Goal: Transaction & Acquisition: Book appointment/travel/reservation

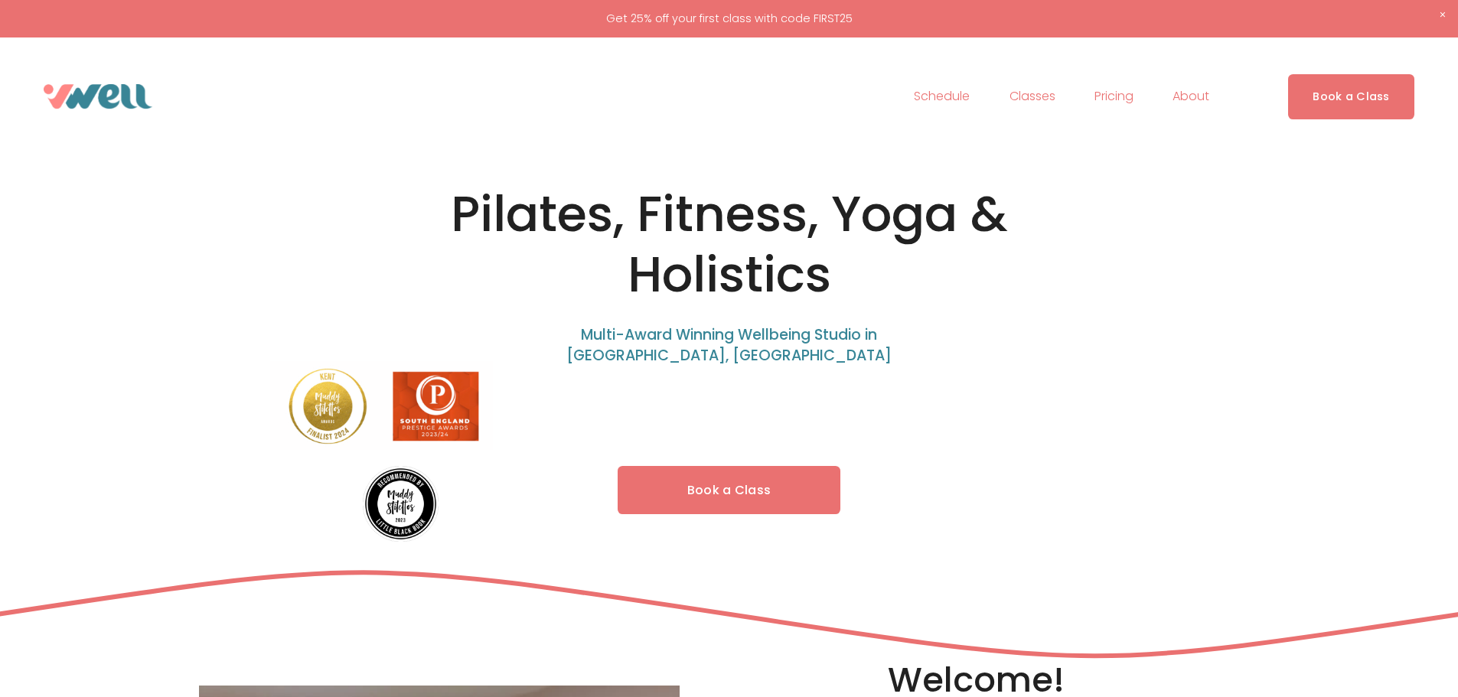
click at [753, 492] on link "Book a Class" at bounding box center [729, 490] width 223 height 48
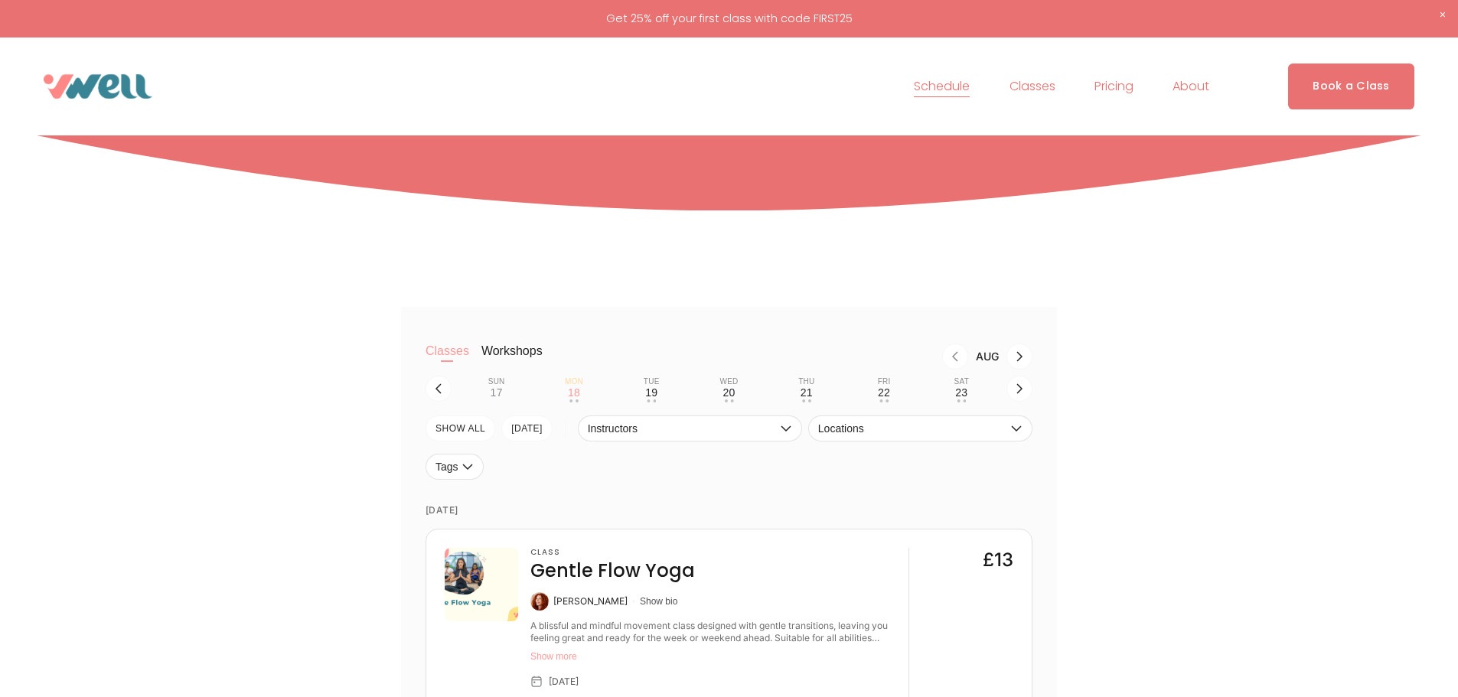
scroll to position [230, 0]
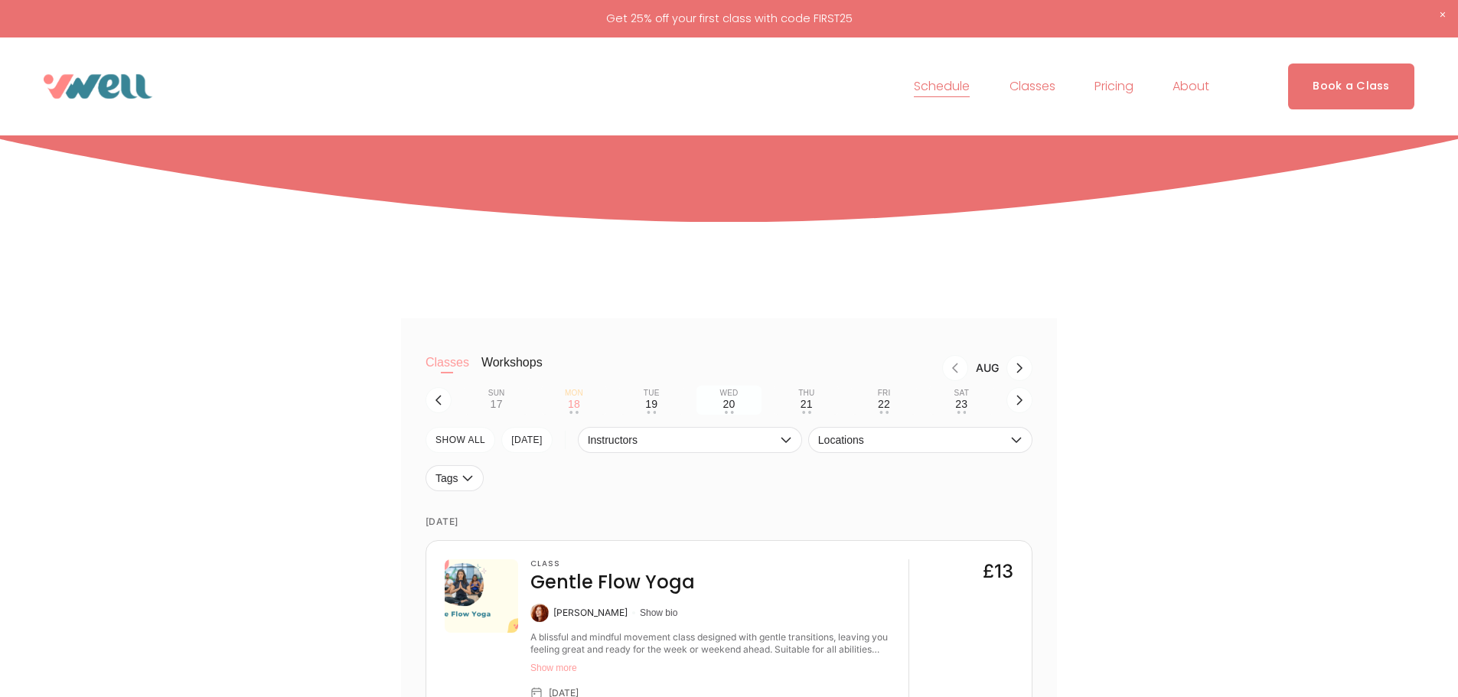
click at [730, 410] on div "20" at bounding box center [729, 404] width 12 height 12
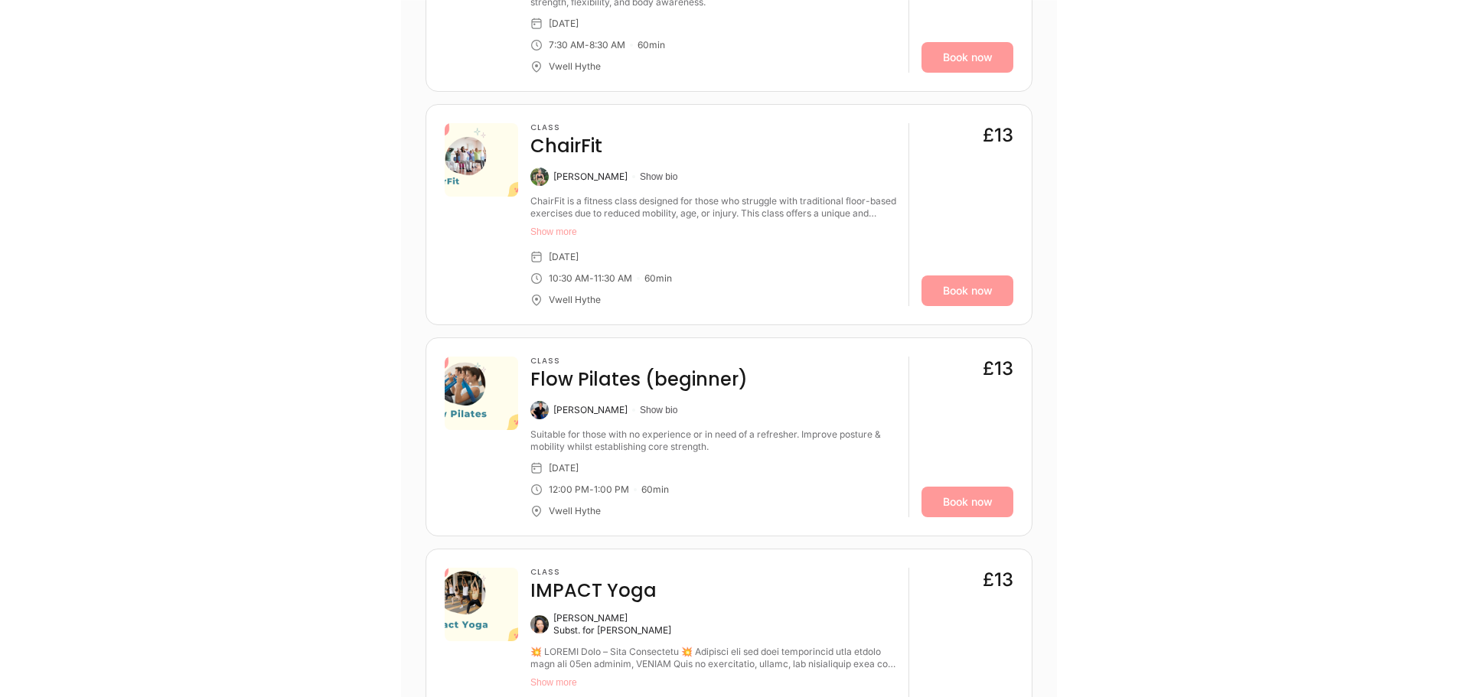
scroll to position [842, 0]
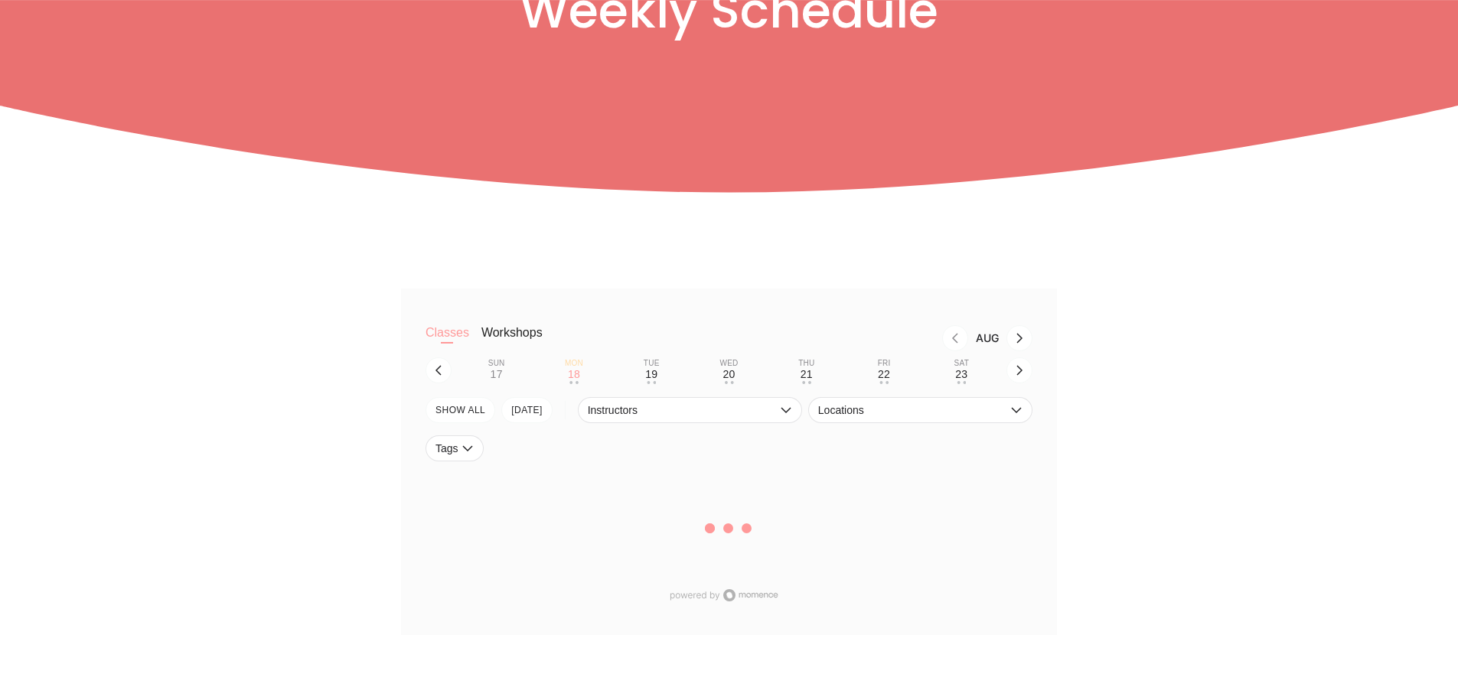
scroll to position [306, 0]
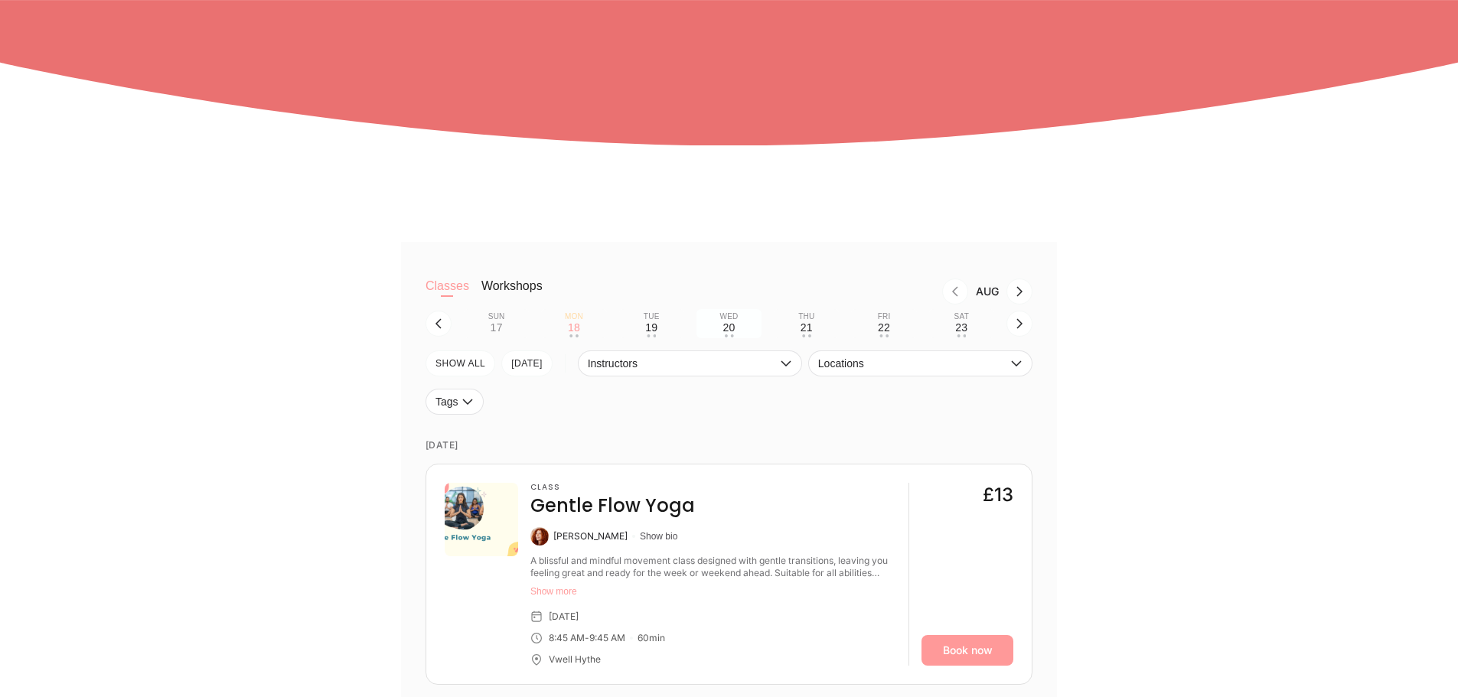
click at [726, 331] on div "20" at bounding box center [729, 327] width 12 height 12
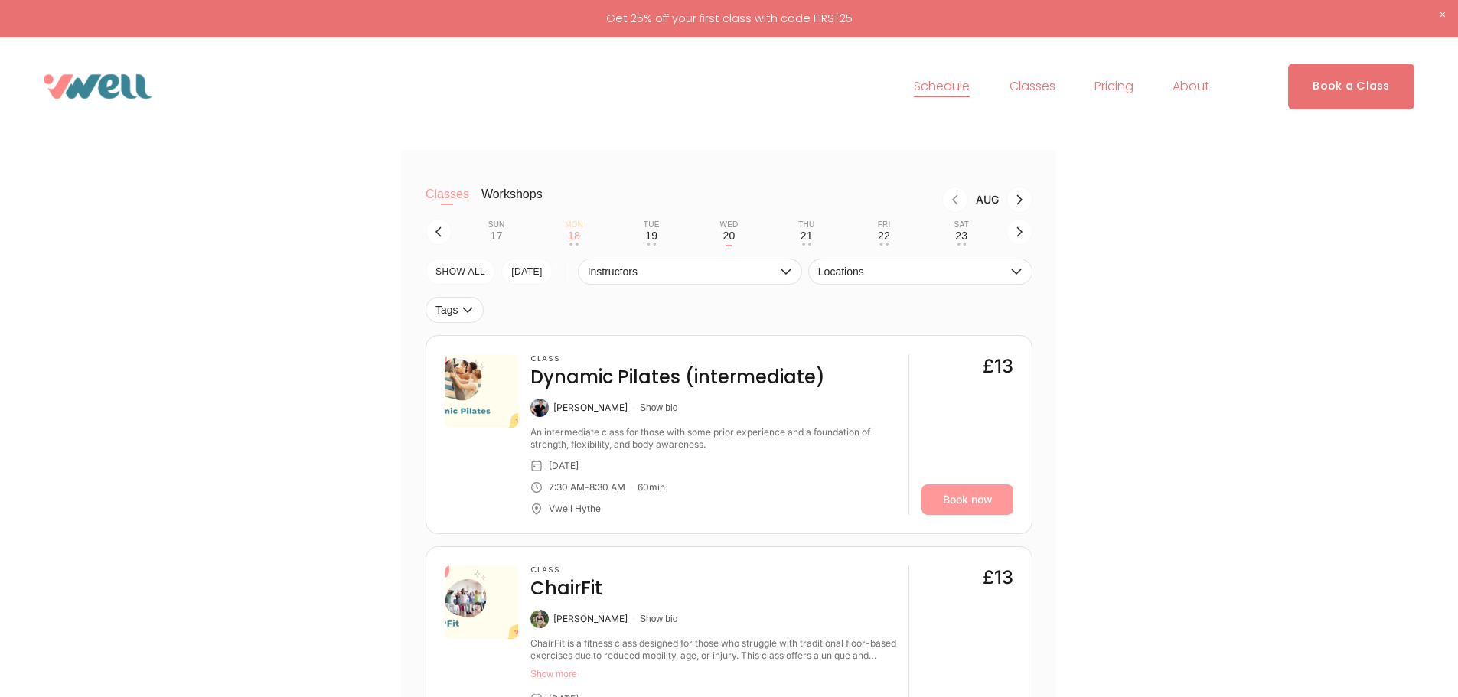
scroll to position [153, 0]
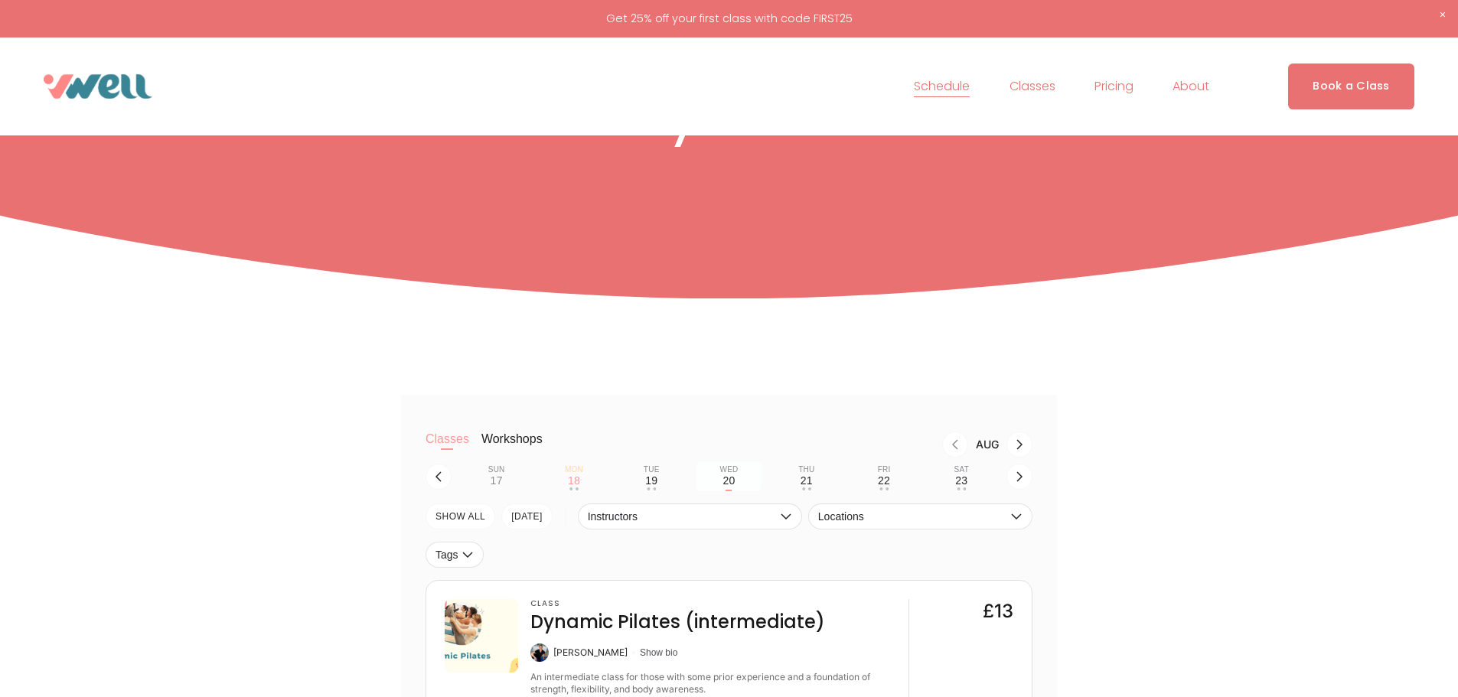
click at [732, 484] on div "20" at bounding box center [729, 481] width 12 height 12
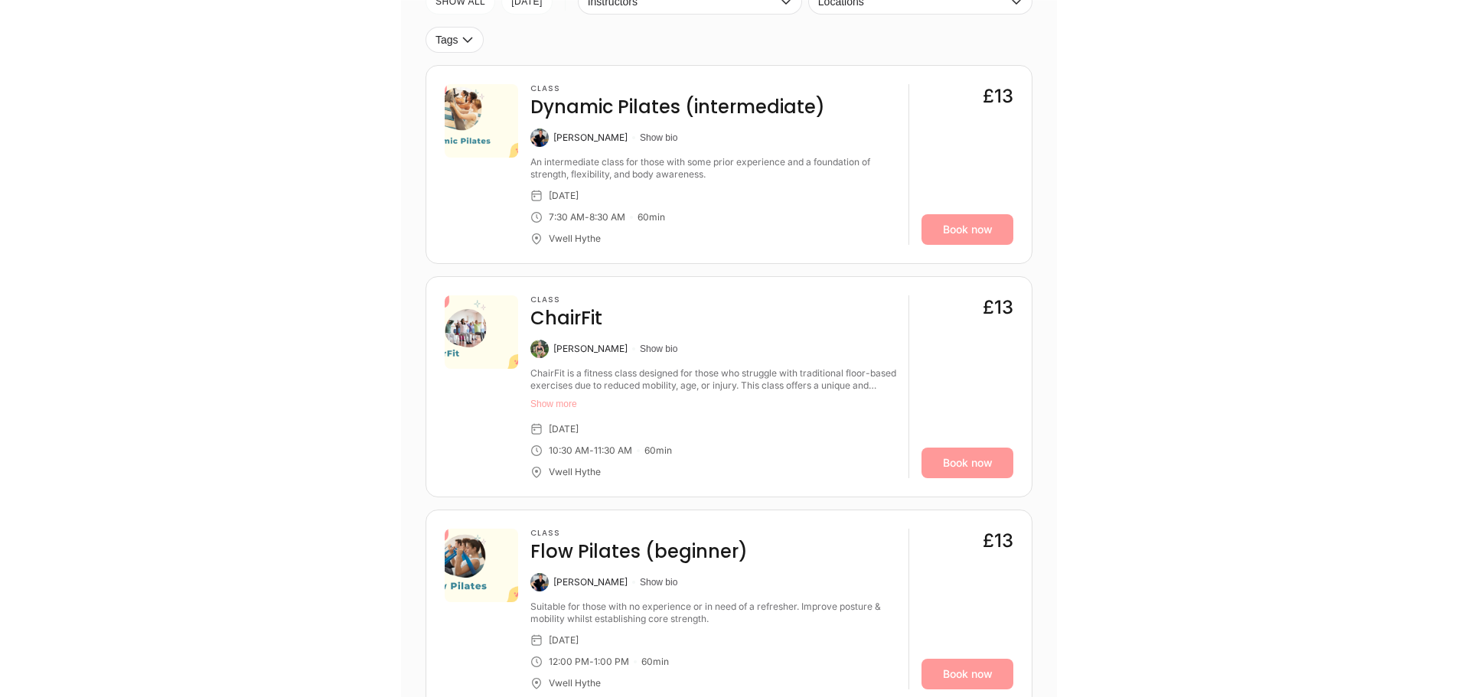
scroll to position [918, 0]
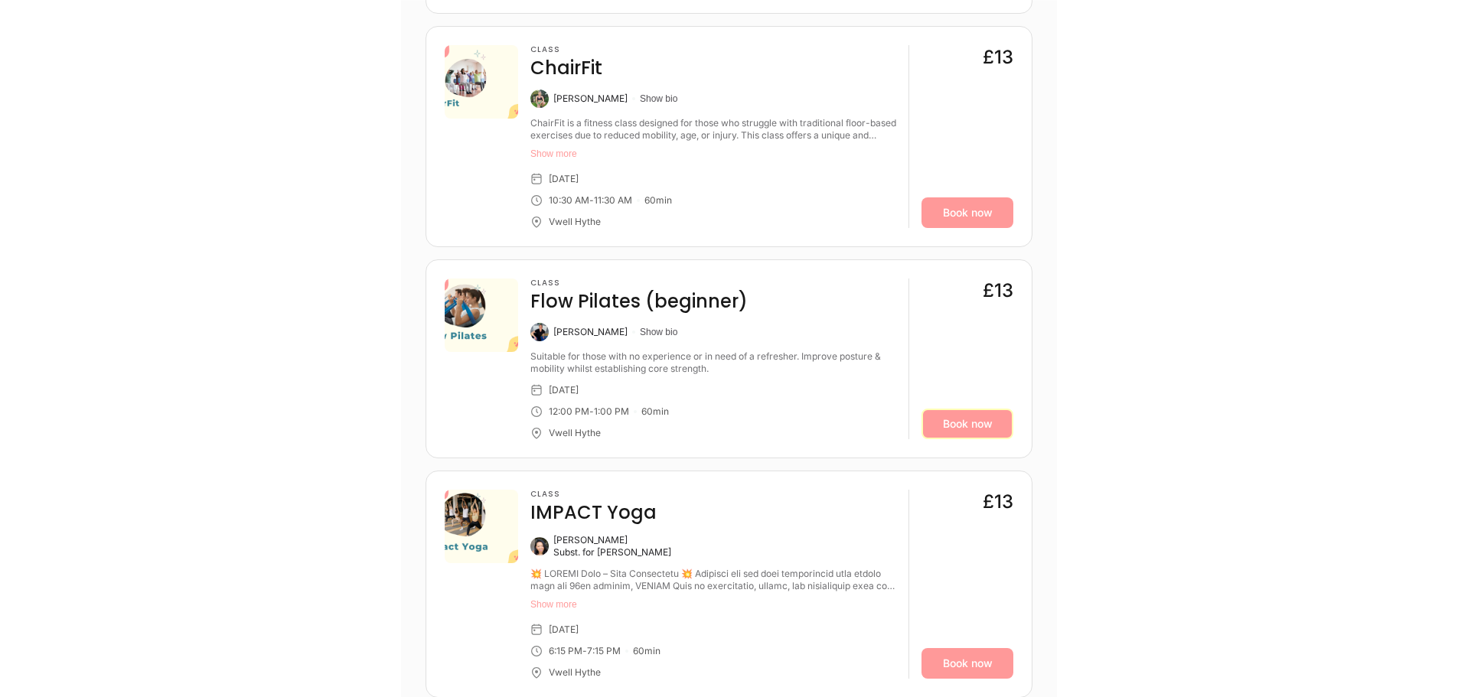
click at [951, 423] on link "Book now" at bounding box center [968, 424] width 92 height 31
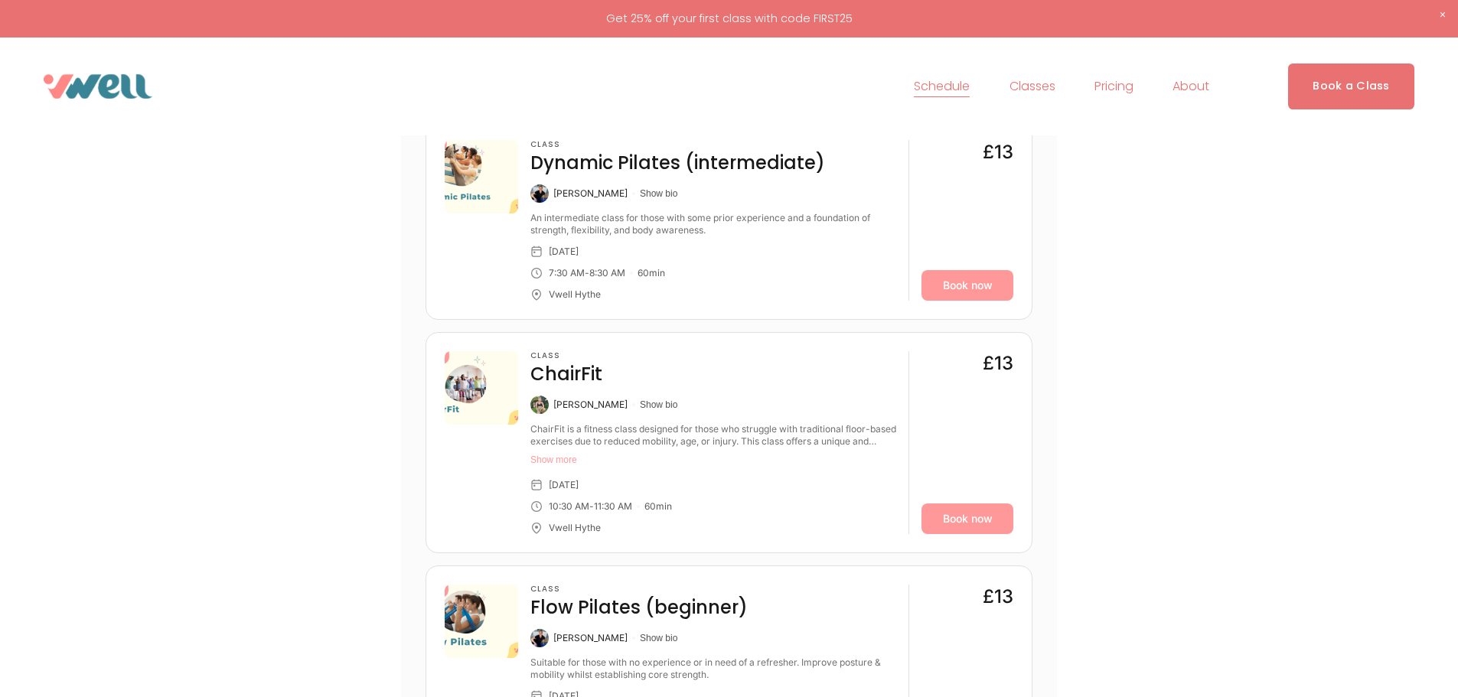
scroll to position [383, 0]
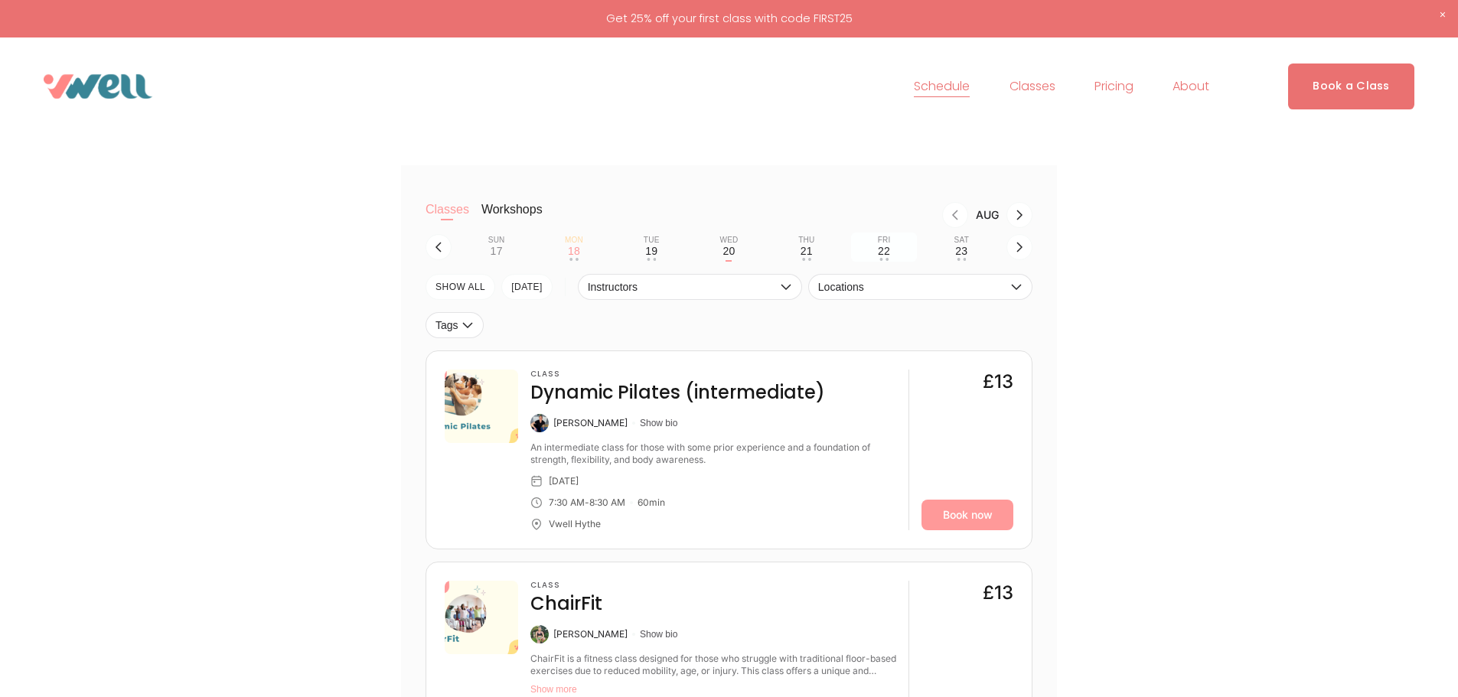
click at [883, 250] on div "22" at bounding box center [884, 251] width 12 height 12
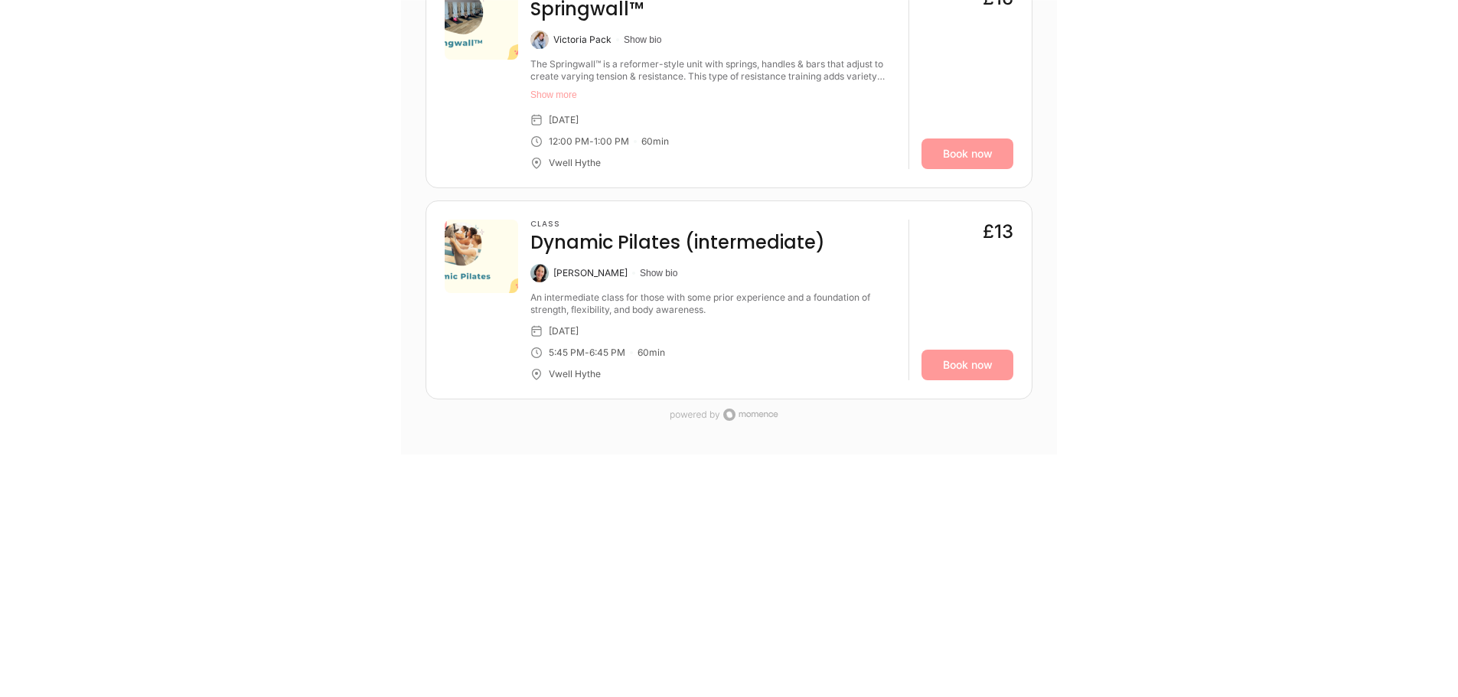
scroll to position [1531, 0]
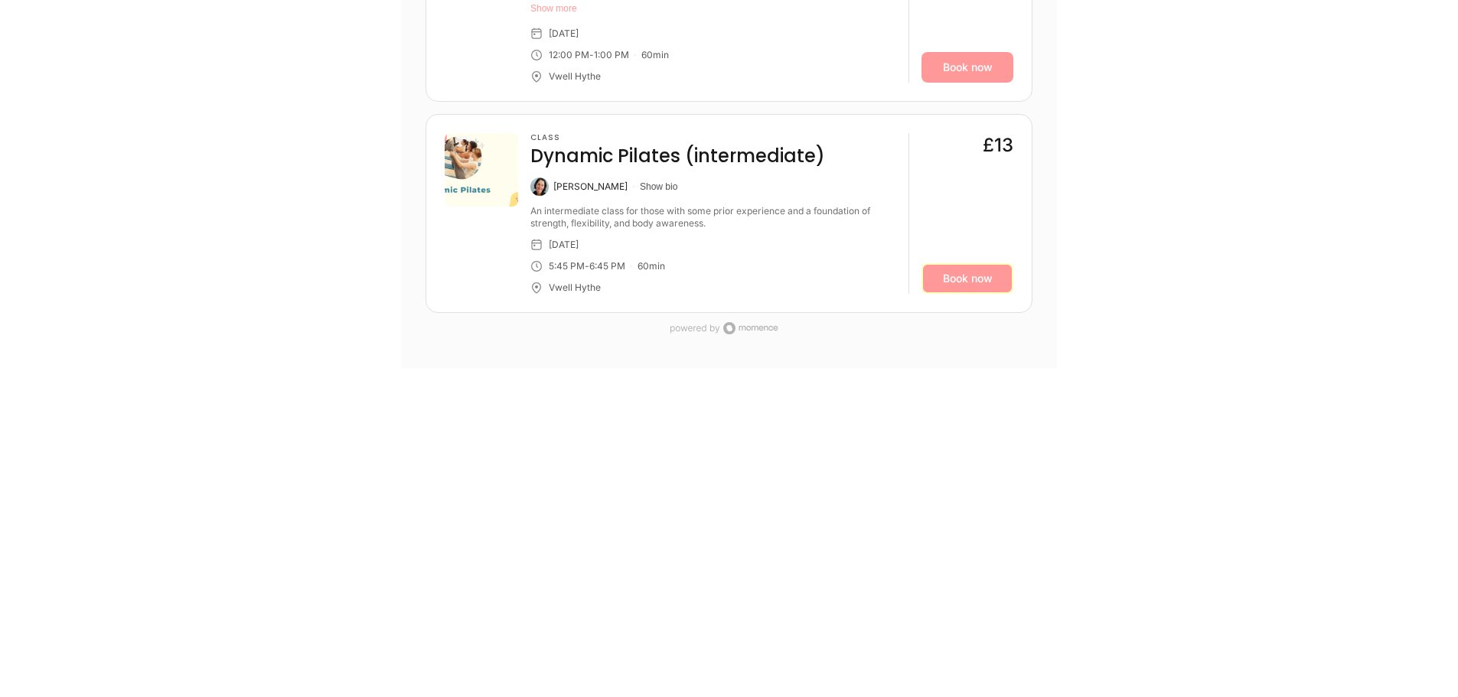
click at [961, 281] on link "Book now" at bounding box center [968, 278] width 92 height 31
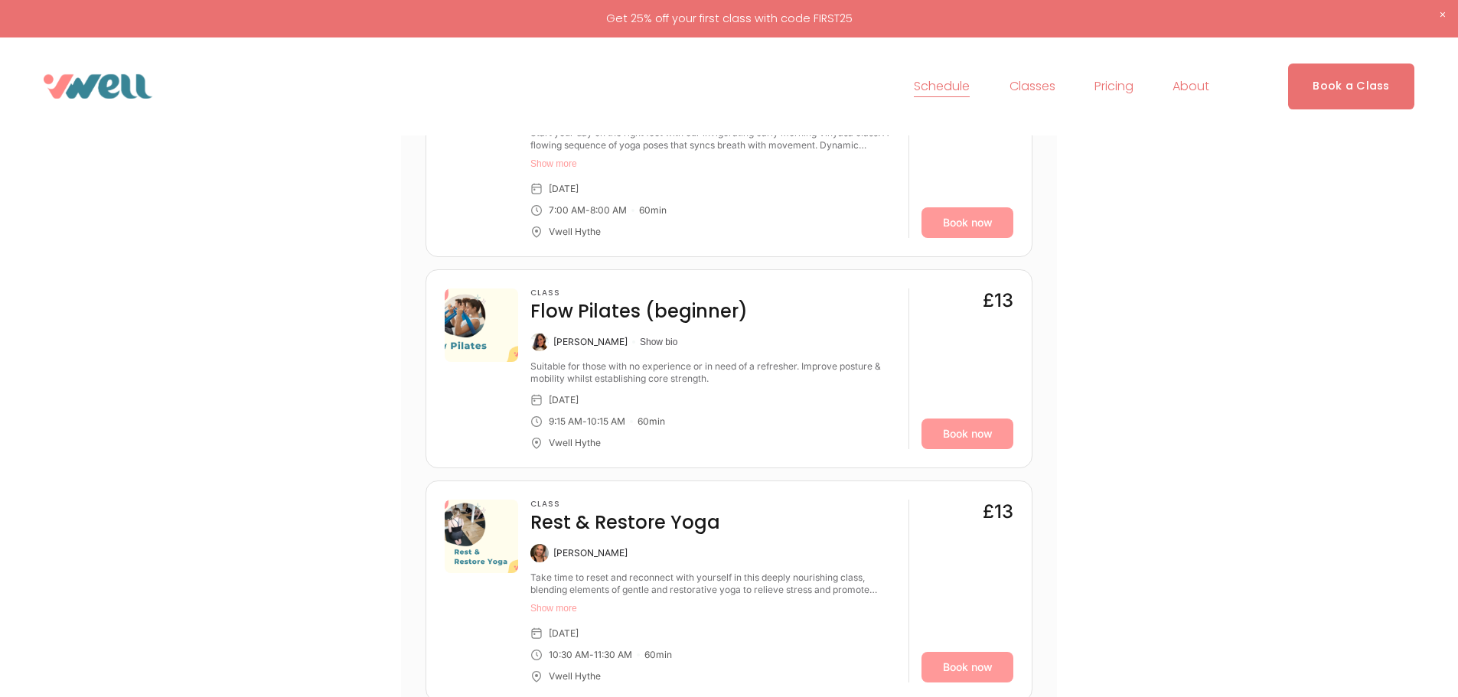
scroll to position [383, 0]
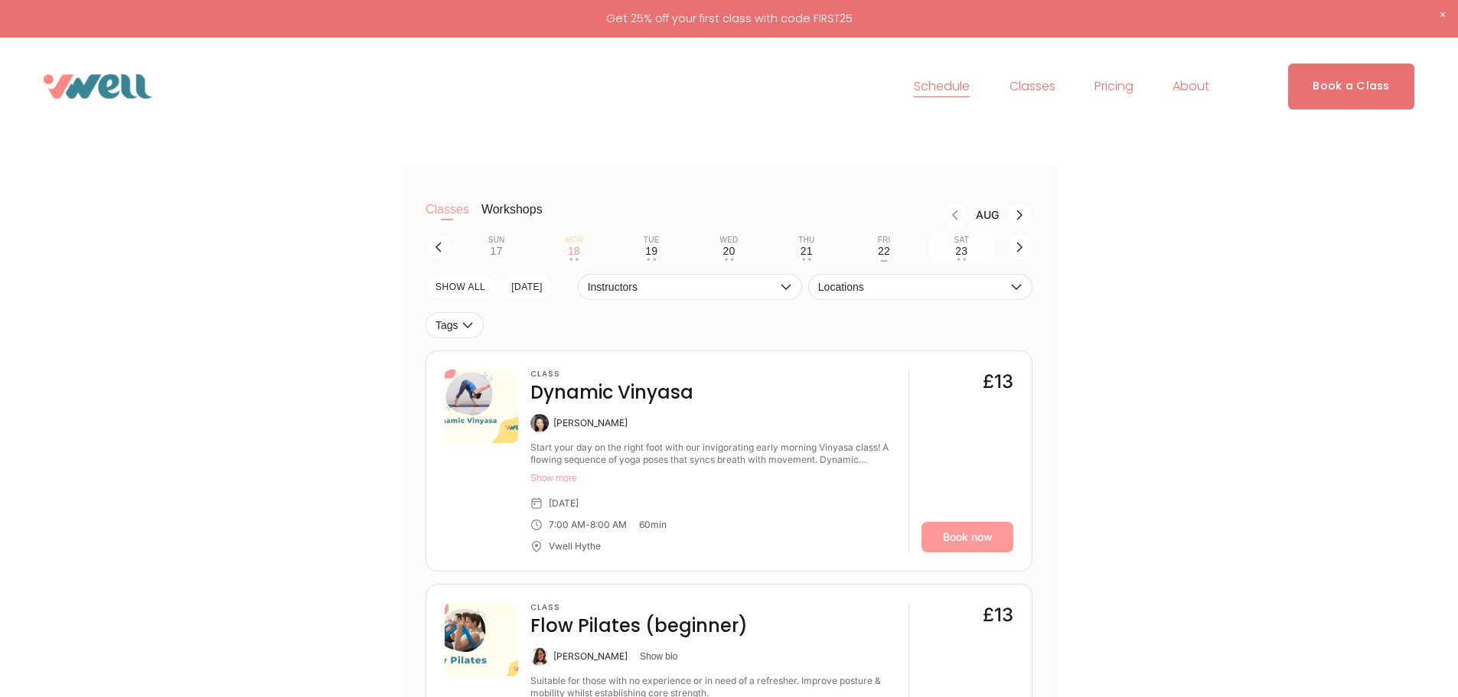
click at [961, 253] on div "23" at bounding box center [961, 251] width 12 height 12
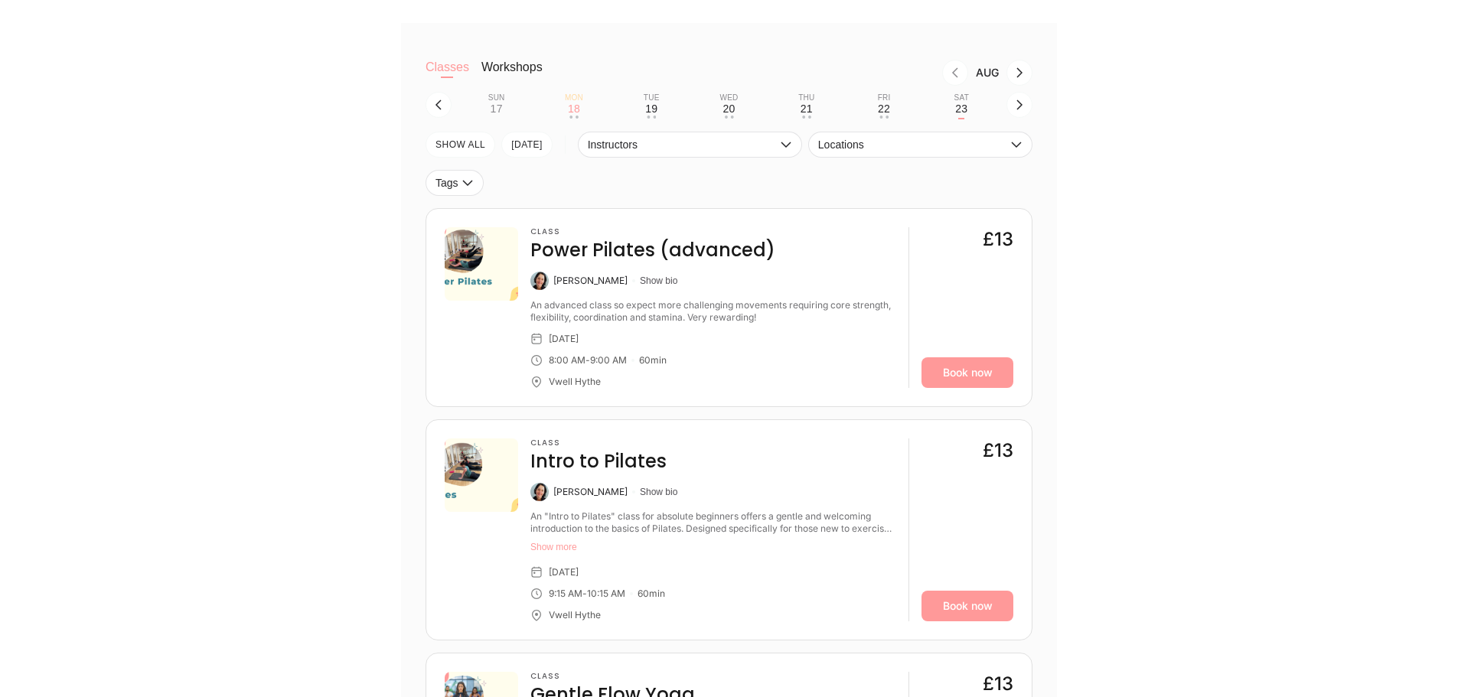
scroll to position [536, 0]
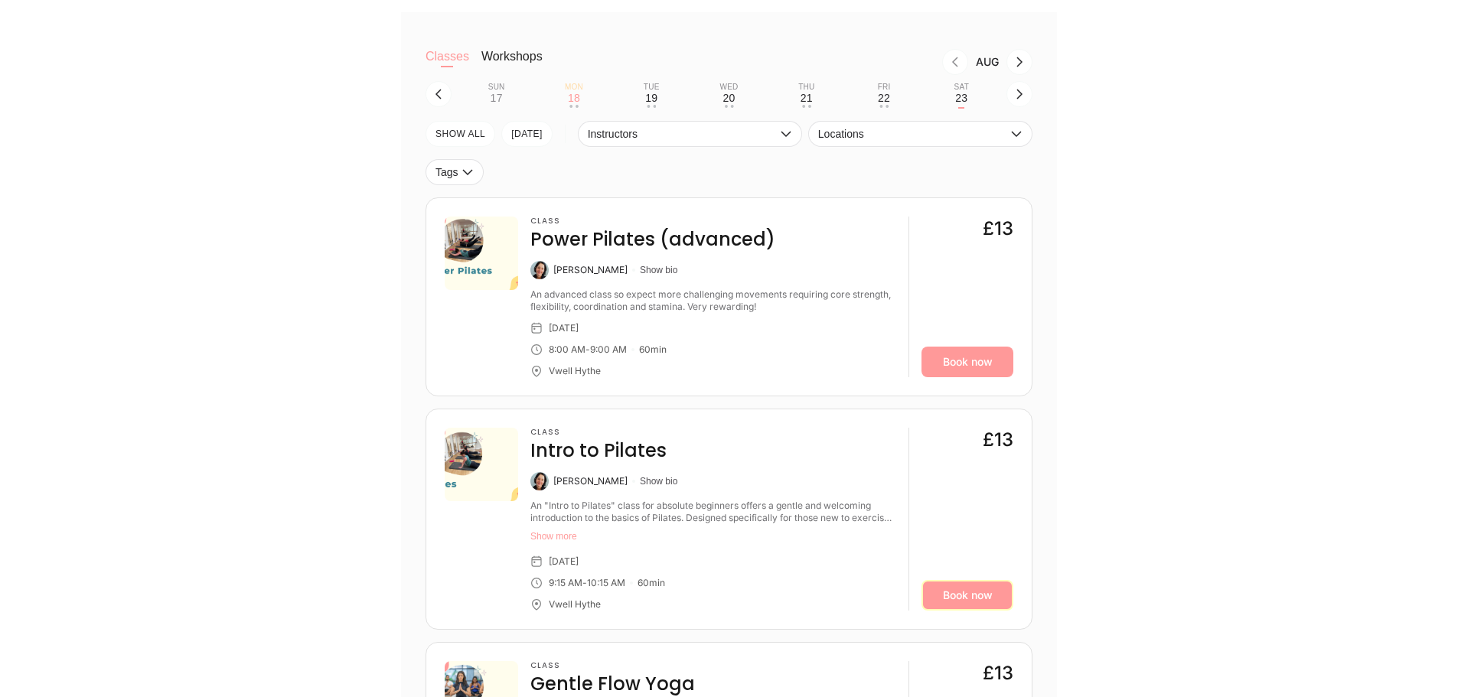
click at [970, 599] on link "Book now" at bounding box center [968, 595] width 92 height 31
